Goal: Task Accomplishment & Management: Manage account settings

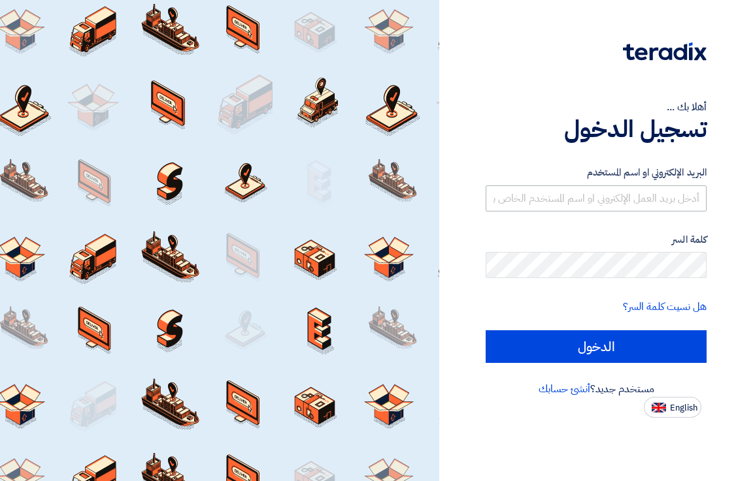
click at [586, 190] on input "text" at bounding box center [595, 199] width 221 height 26
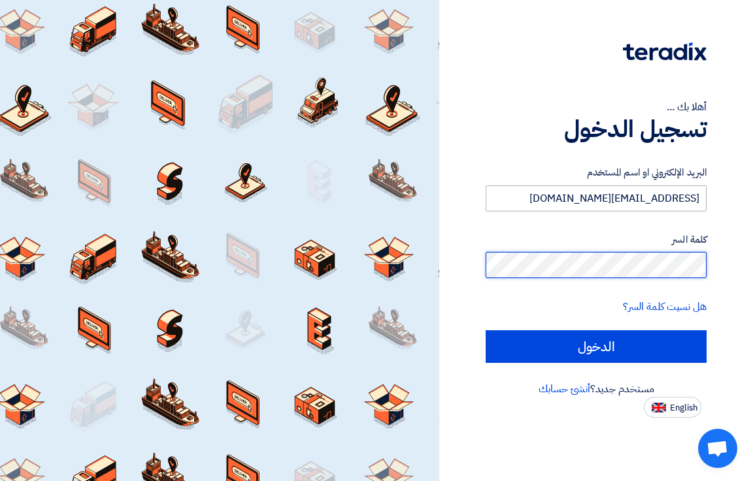
click at [485, 331] on input "الدخول" at bounding box center [595, 347] width 221 height 33
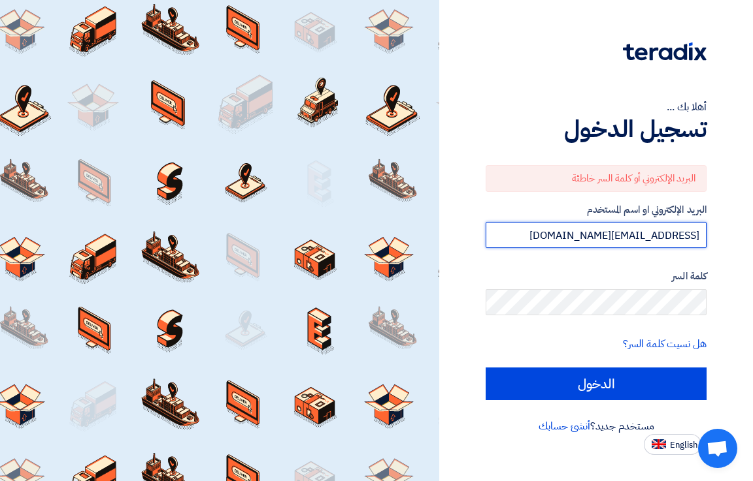
click at [596, 235] on input "[EMAIL_ADDRESS][DOMAIN_NAME]" at bounding box center [595, 235] width 221 height 26
type input "[EMAIL_ADDRESS][DOMAIN_NAME]"
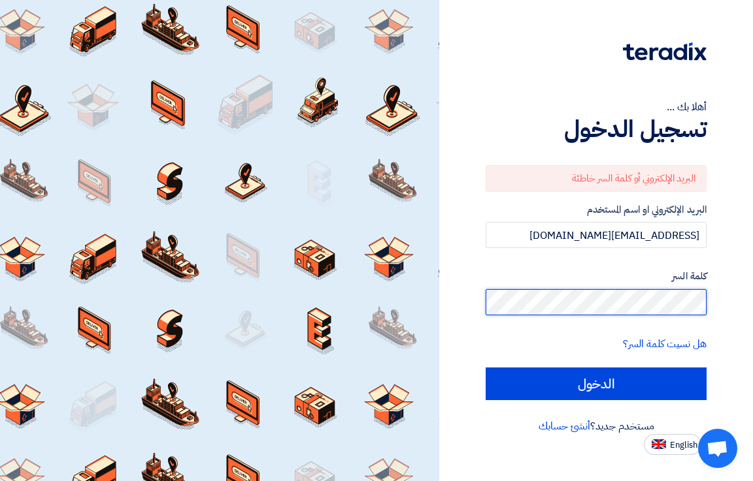
click at [485, 368] on input "الدخول" at bounding box center [595, 384] width 221 height 33
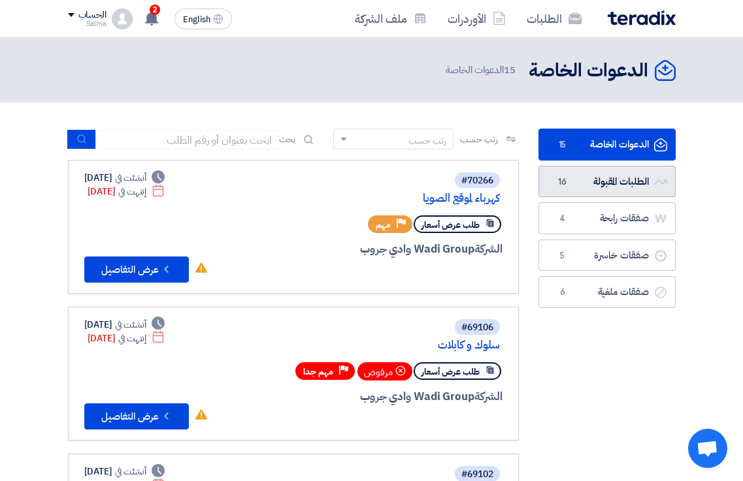
click at [589, 176] on link "الطلبات المقبولة الطلبات المقبولة 16" at bounding box center [606, 182] width 137 height 32
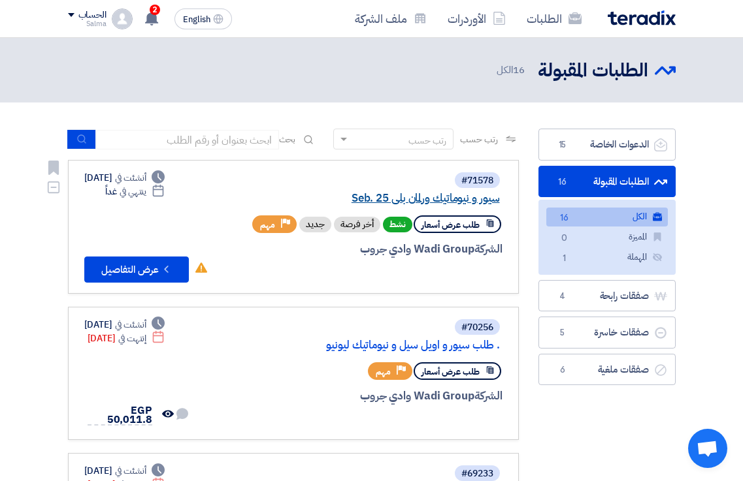
click at [445, 199] on link "سيور و نيوماتيك ورلمان بلي Seb. 25" at bounding box center [368, 199] width 261 height 12
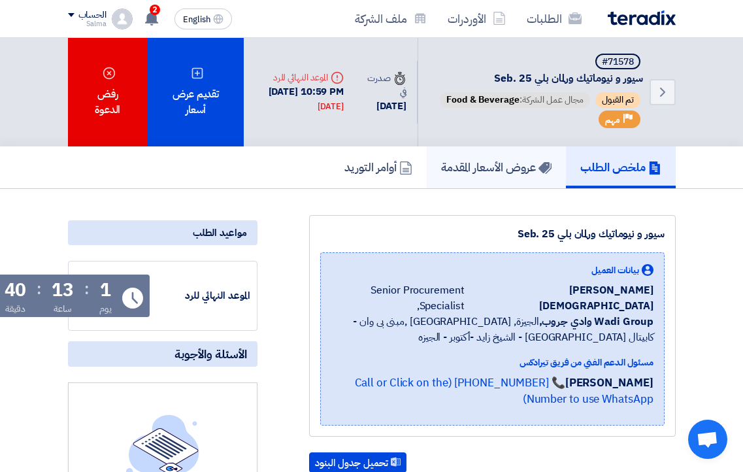
click at [487, 172] on h5 "عروض الأسعار المقدمة" at bounding box center [496, 166] width 110 height 15
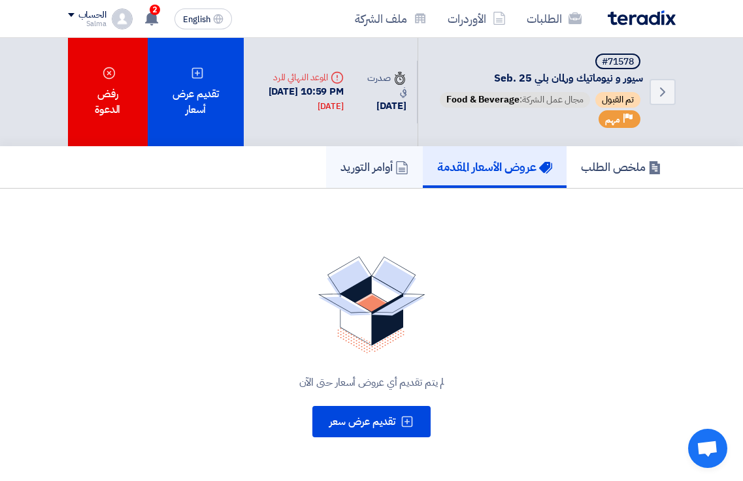
click at [344, 171] on h5 "أوامر التوريد" at bounding box center [374, 166] width 68 height 15
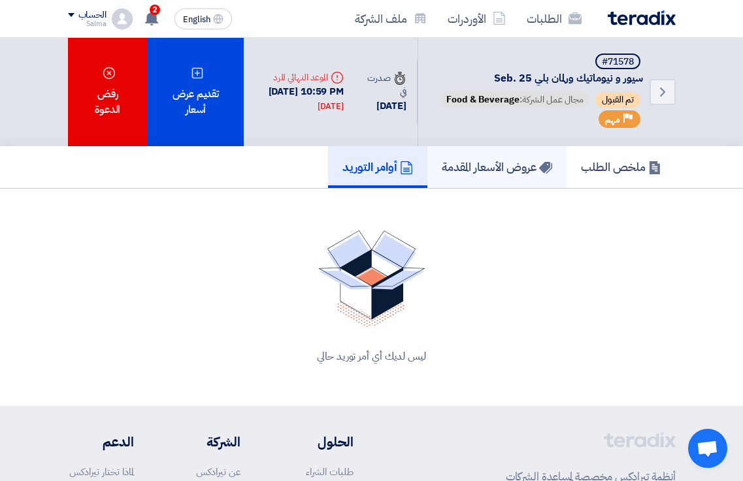
click at [539, 170] on icon at bounding box center [545, 167] width 13 height 13
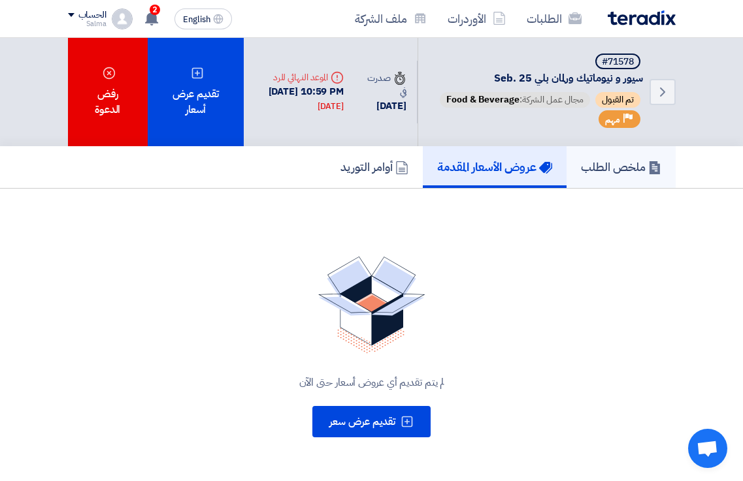
click at [632, 170] on h5 "ملخص الطلب" at bounding box center [621, 166] width 80 height 15
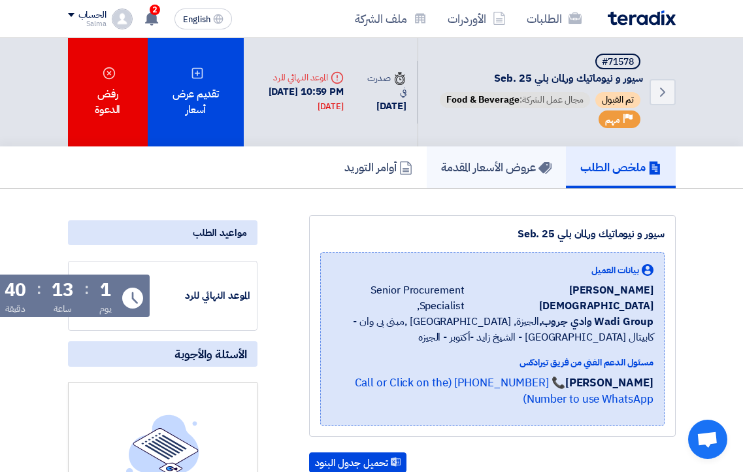
click at [520, 169] on h5 "عروض الأسعار المقدمة" at bounding box center [496, 166] width 110 height 15
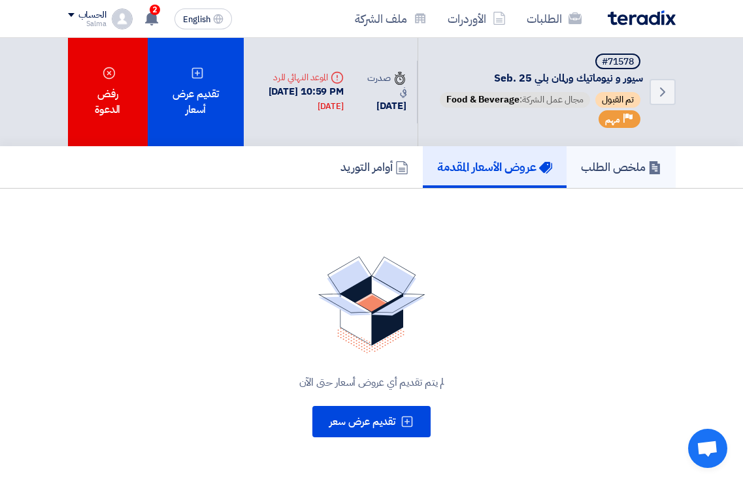
click at [594, 166] on h5 "ملخص الطلب" at bounding box center [621, 166] width 80 height 15
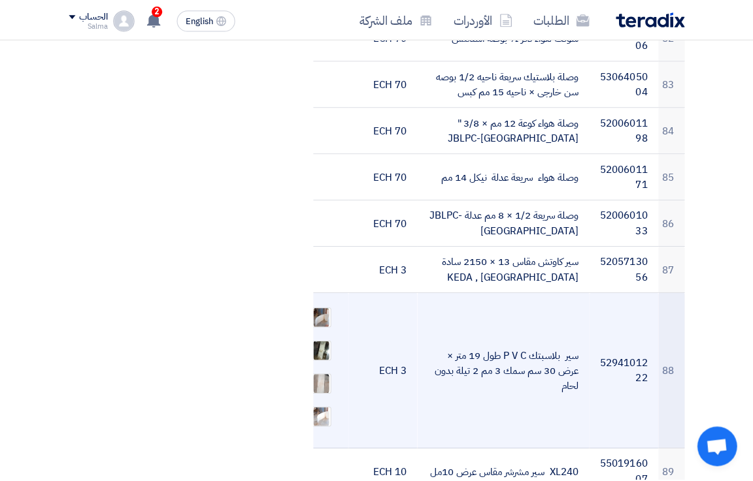
scroll to position [4312, 0]
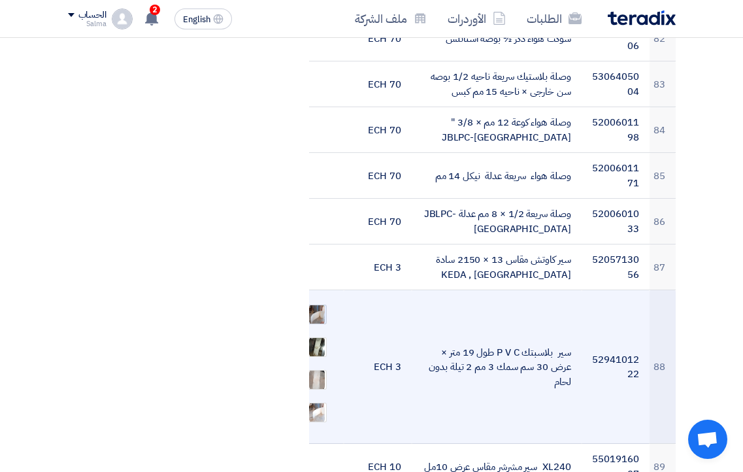
click at [313, 302] on img at bounding box center [317, 314] width 18 height 24
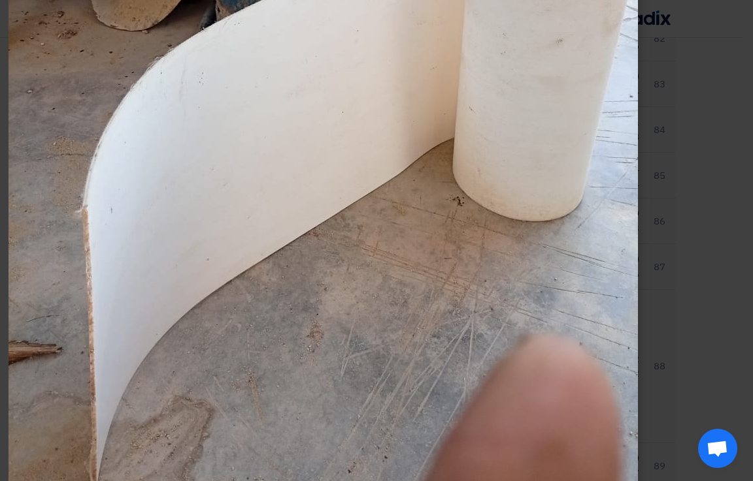
scroll to position [398, 0]
